Goal: Information Seeking & Learning: Learn about a topic

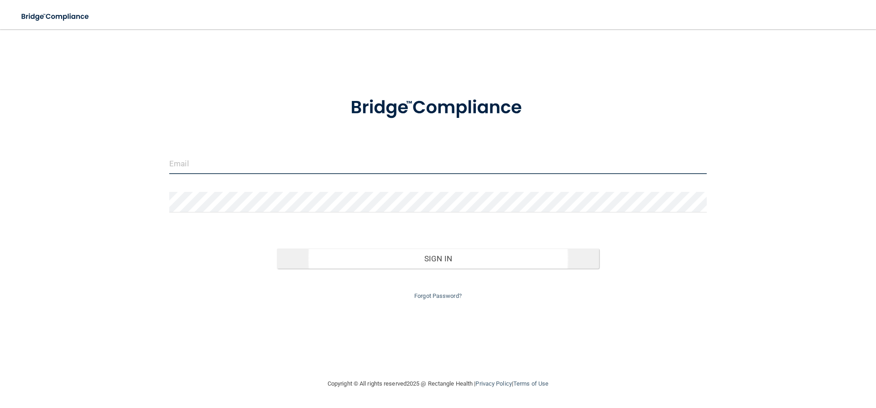
type input "[EMAIL_ADDRESS][DOMAIN_NAME]"
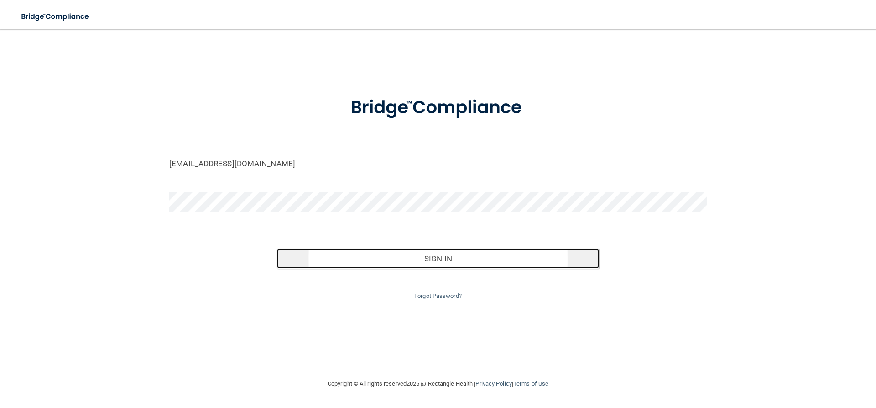
click at [478, 262] on button "Sign In" at bounding box center [438, 258] width 323 height 20
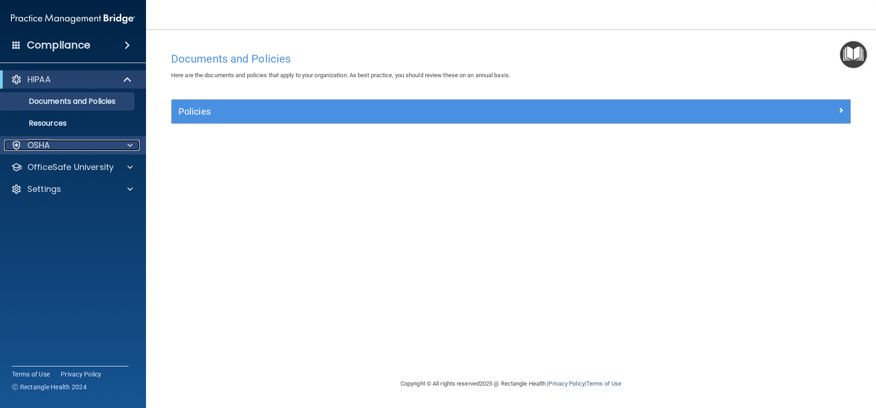
click at [51, 145] on div "OSHA" at bounding box center [60, 145] width 113 height 11
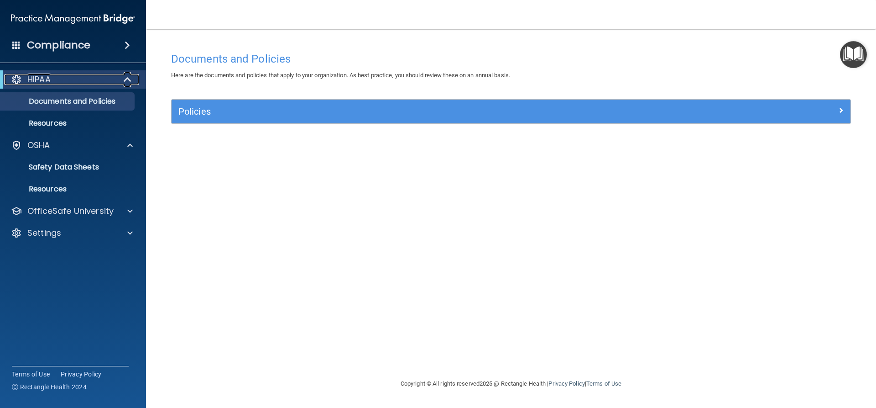
click at [57, 84] on div "HIPAA" at bounding box center [60, 79] width 113 height 11
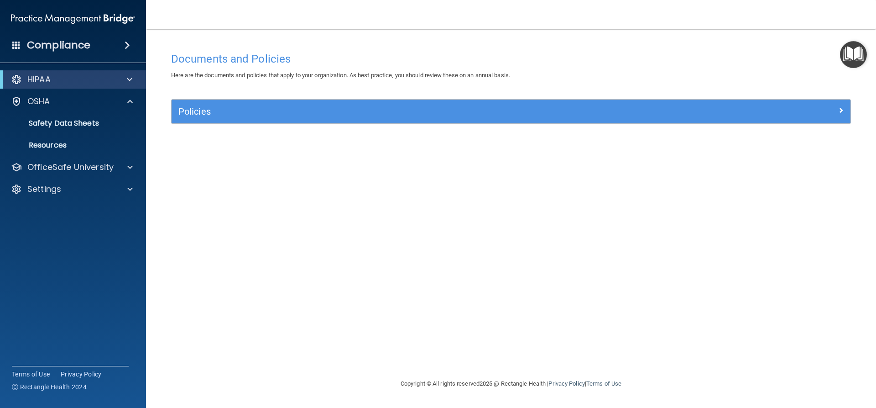
click at [73, 47] on h4 "Compliance" at bounding box center [58, 45] width 63 height 13
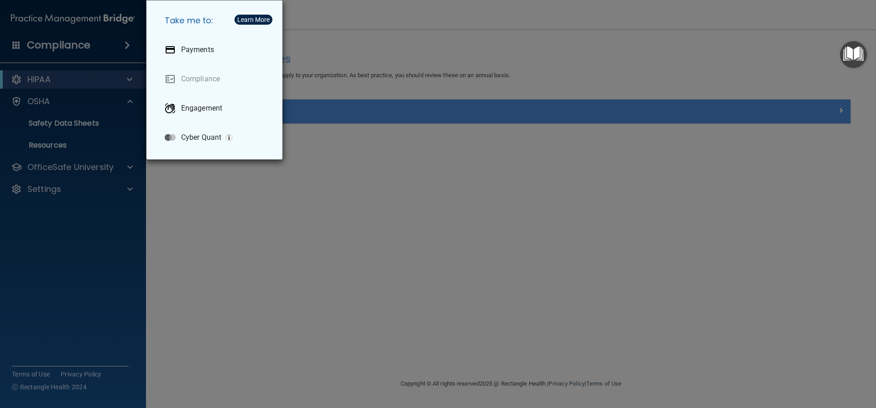
click at [70, 44] on div "Take me to: Payments Compliance Engagement Cyber Quant" at bounding box center [438, 204] width 876 height 408
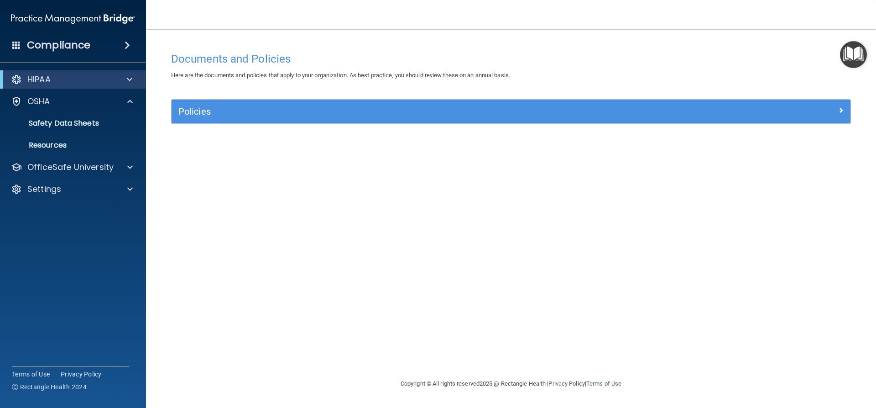
click at [853, 58] on img "Open Resource Center" at bounding box center [853, 54] width 27 height 27
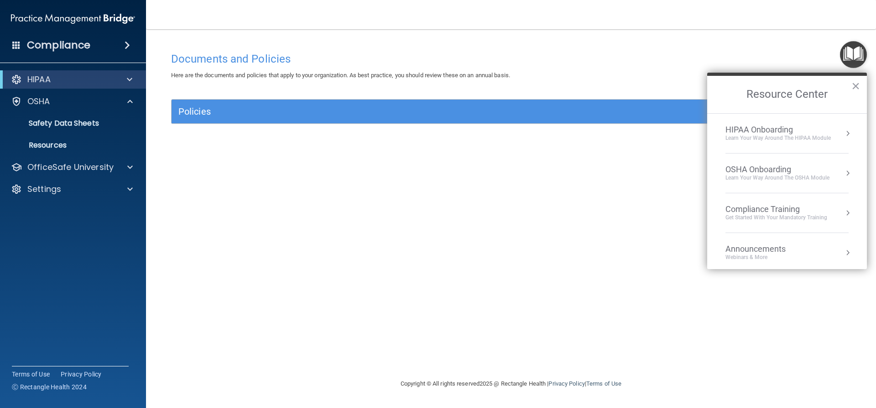
click at [785, 135] on div "Learn Your Way around the HIPAA module" at bounding box center [778, 138] width 105 height 8
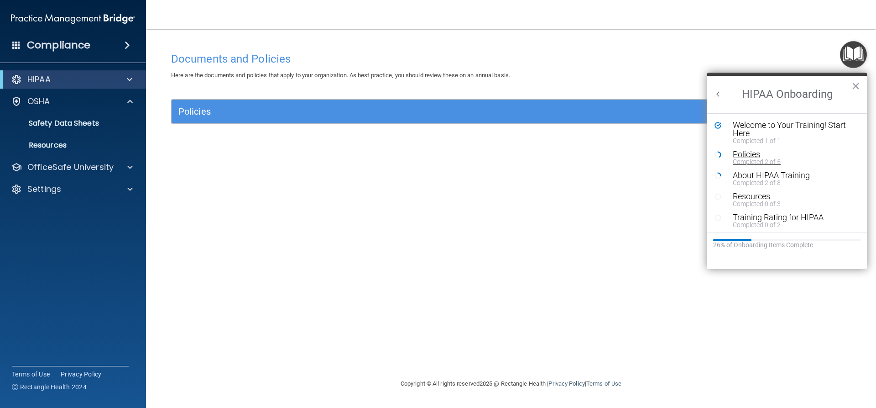
click at [760, 150] on div "Policies" at bounding box center [790, 154] width 115 height 8
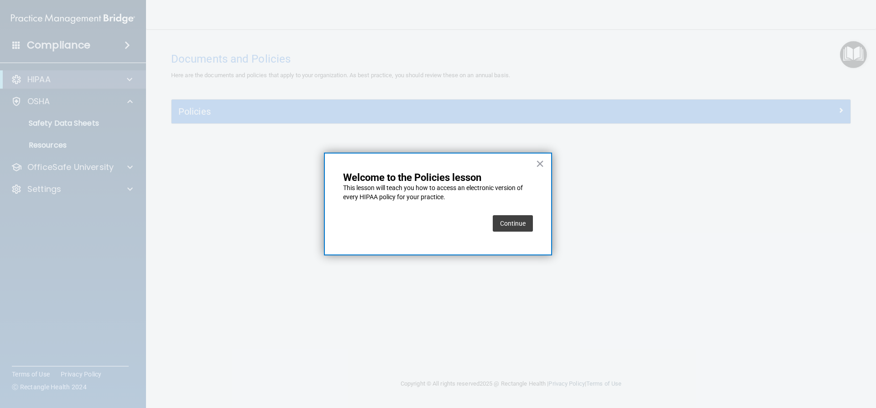
click at [500, 219] on button "Continue" at bounding box center [513, 223] width 40 height 16
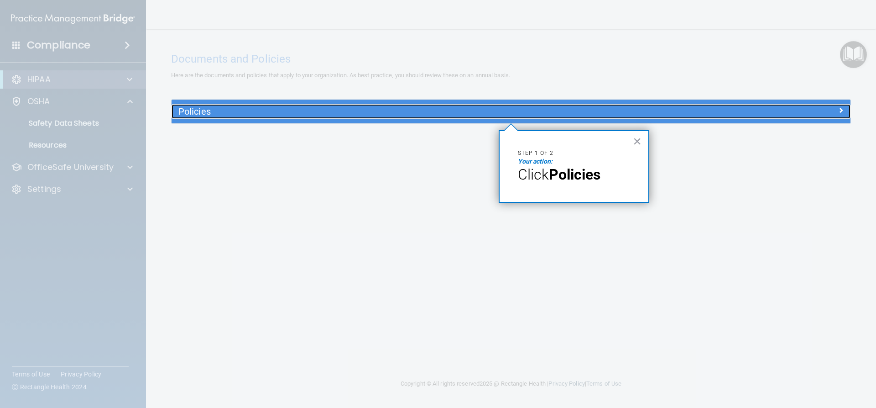
click at [189, 115] on h5 "Policies" at bounding box center [426, 111] width 496 height 10
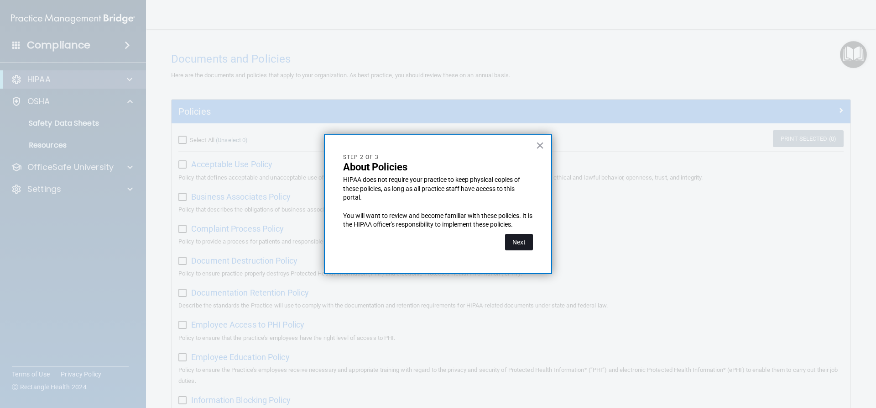
click at [524, 244] on button "Next" at bounding box center [519, 242] width 28 height 16
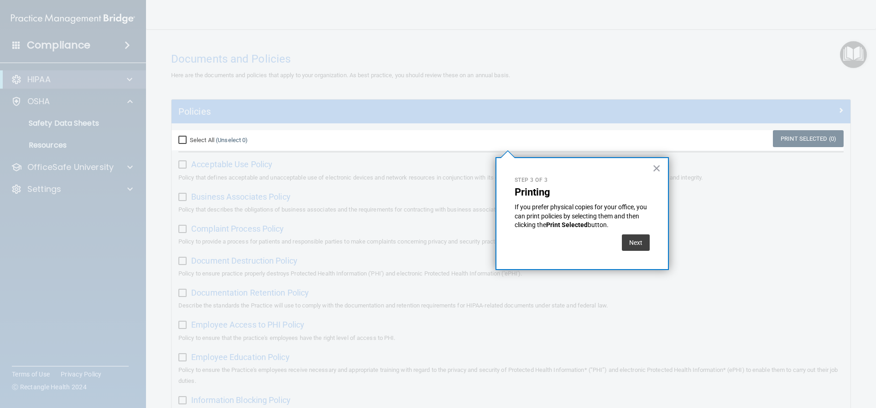
click at [620, 246] on div "Next" at bounding box center [582, 240] width 135 height 21
click at [630, 244] on button "Next" at bounding box center [636, 242] width 28 height 16
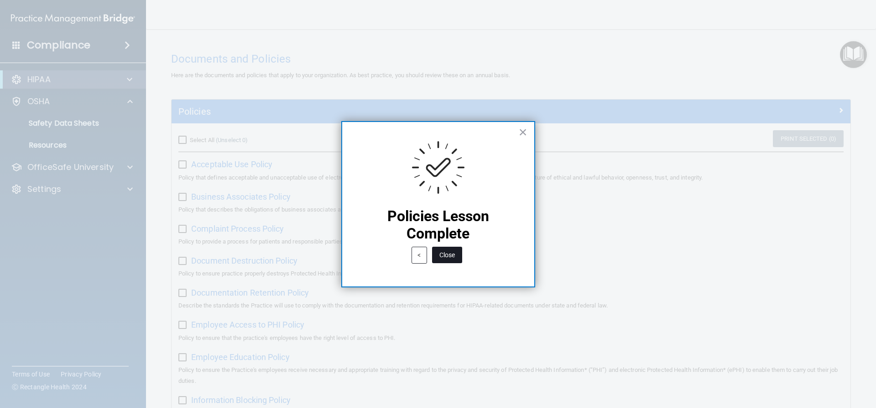
click at [456, 249] on button "Close" at bounding box center [447, 254] width 30 height 16
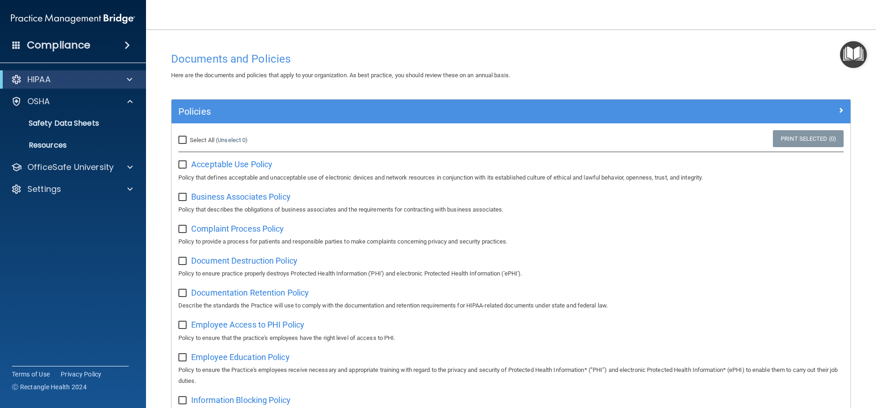
click at [848, 63] on img "Open Resource Center" at bounding box center [853, 54] width 27 height 27
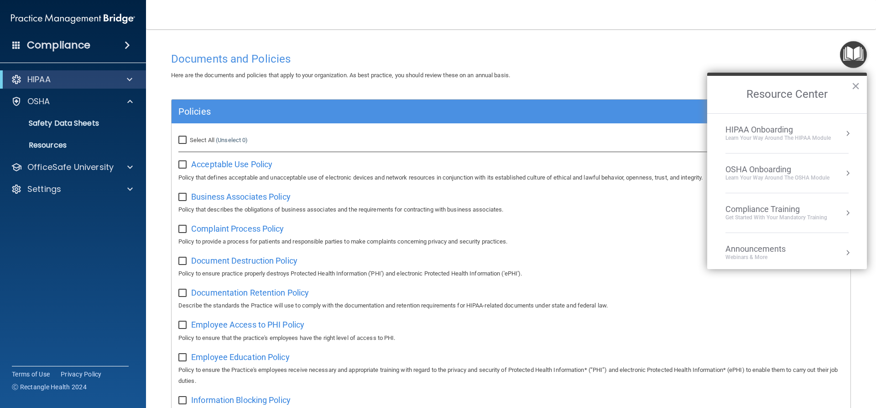
click at [787, 129] on div "HIPAA Onboarding" at bounding box center [778, 130] width 105 height 10
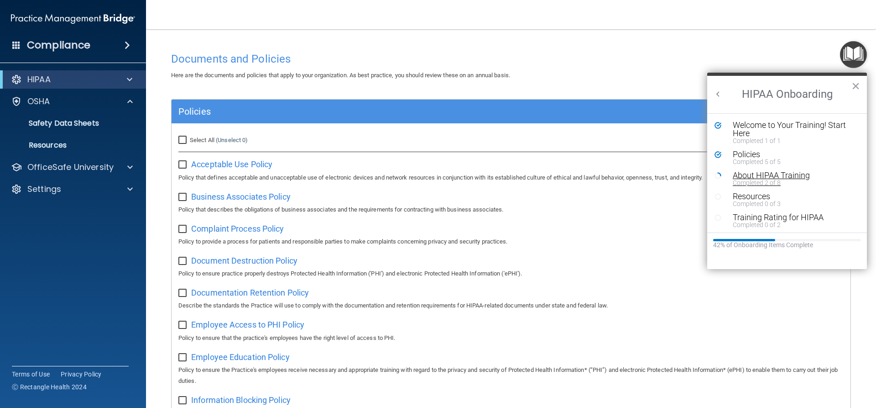
click at [791, 175] on div "About HIPAA Training" at bounding box center [790, 175] width 115 height 8
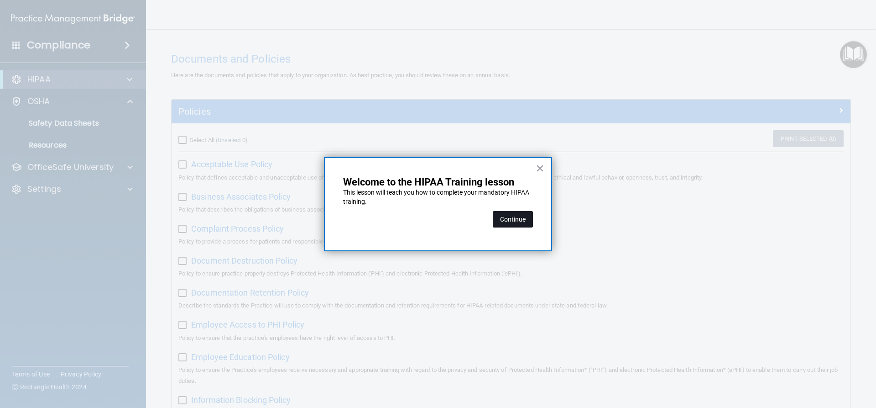
click at [511, 214] on button "Continue" at bounding box center [513, 219] width 40 height 16
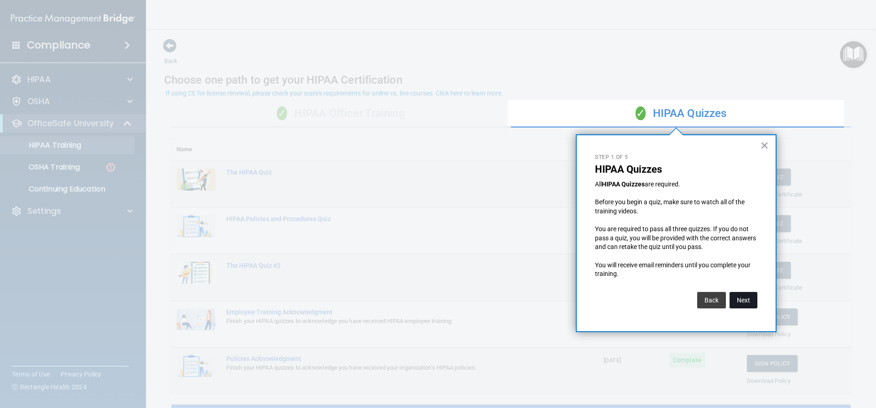
click at [743, 293] on button "Next" at bounding box center [744, 300] width 28 height 16
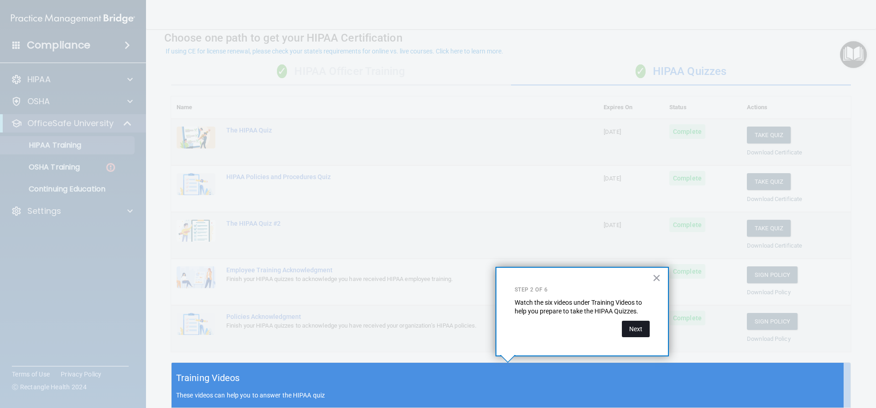
click at [648, 325] on button "Next" at bounding box center [636, 328] width 28 height 16
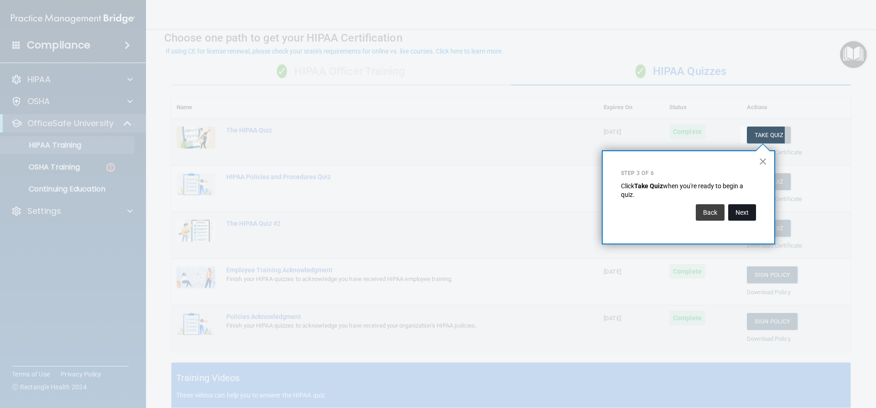
click at [734, 211] on button "Next" at bounding box center [742, 212] width 28 height 16
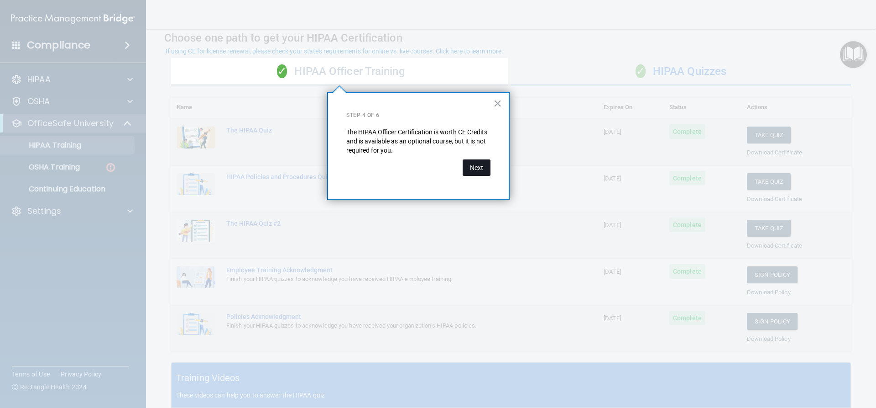
click at [467, 166] on button "Next" at bounding box center [477, 167] width 28 height 16
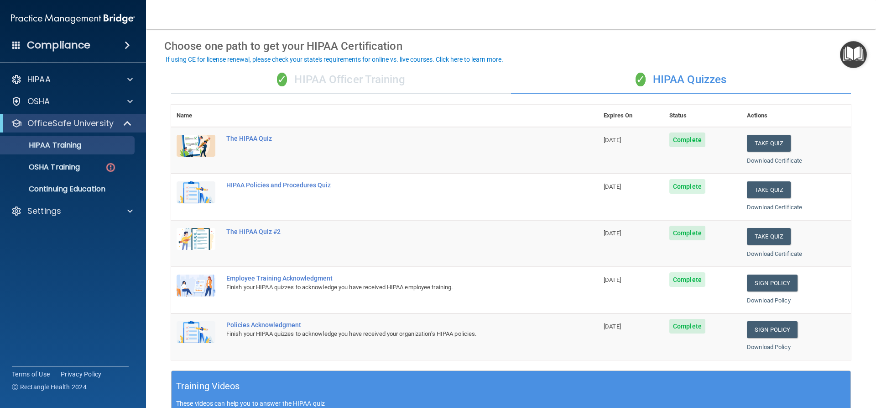
scroll to position [21, 0]
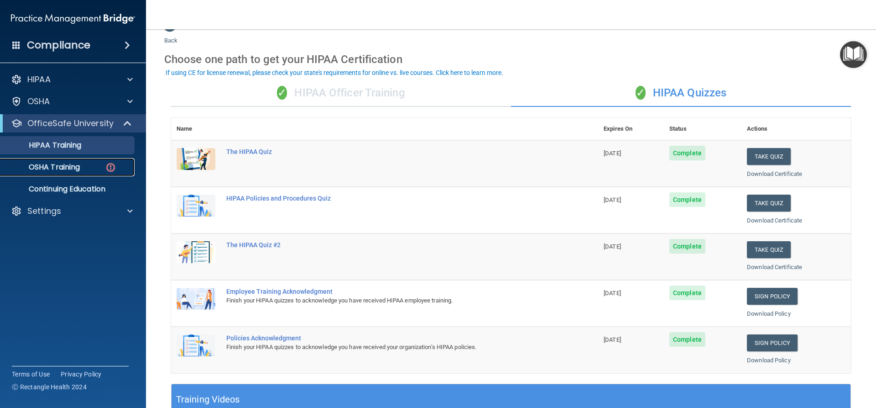
click at [64, 169] on p "OSHA Training" at bounding box center [43, 166] width 74 height 9
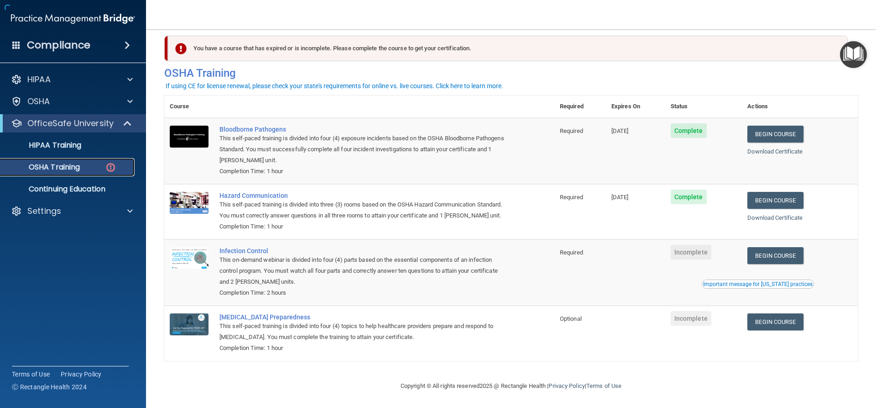
scroll to position [21, 0]
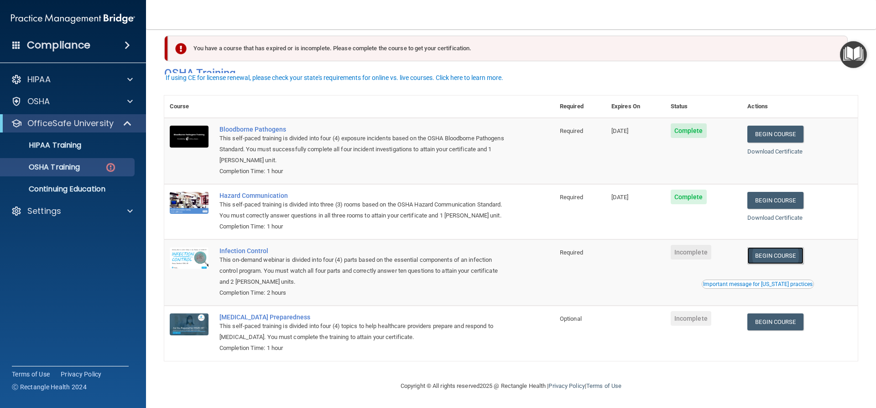
click at [782, 251] on link "Begin Course" at bounding box center [776, 255] width 56 height 17
